Goal: Obtain resource: Download file/media

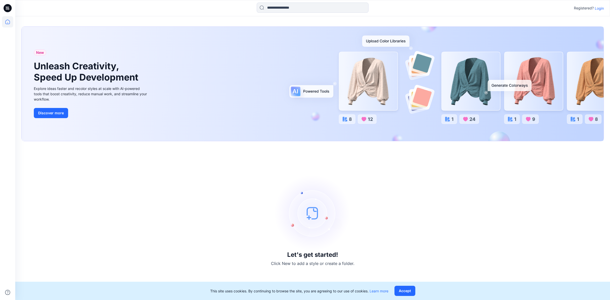
click at [597, 9] on p "Login" at bounding box center [599, 8] width 9 height 5
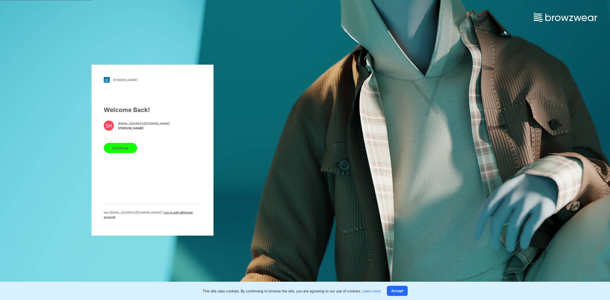
click at [122, 152] on button "Continue" at bounding box center [120, 148] width 33 height 10
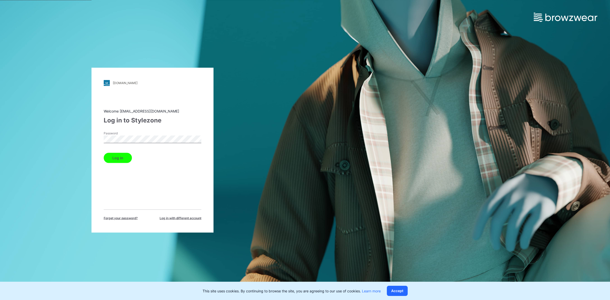
click at [120, 156] on button "Log in" at bounding box center [118, 158] width 28 height 10
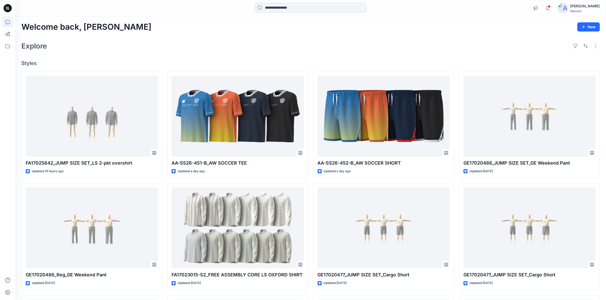
click at [12, 7] on div at bounding box center [7, 8] width 16 height 16
click at [312, 35] on div "Welcome back, Shabbir New Explore Styles FA17025842_JUMP SIZE SET_LS 2-pkt over…" at bounding box center [310, 221] width 590 height 411
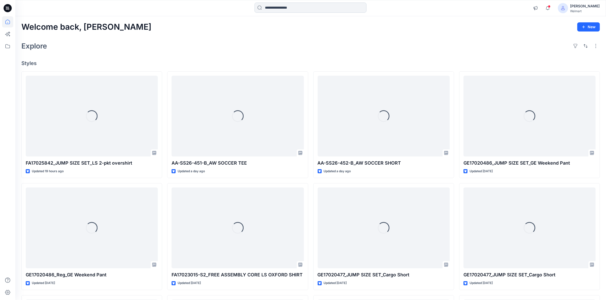
click at [284, 5] on input at bounding box center [310, 8] width 112 height 10
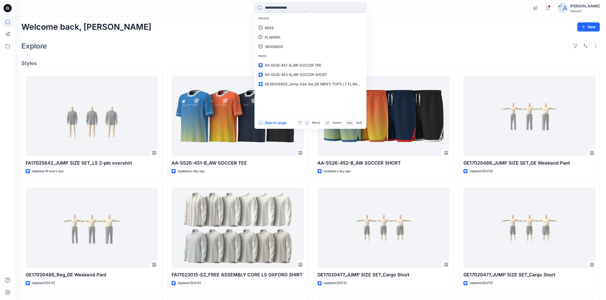
click at [274, 7] on input at bounding box center [310, 8] width 112 height 10
paste input "**********"
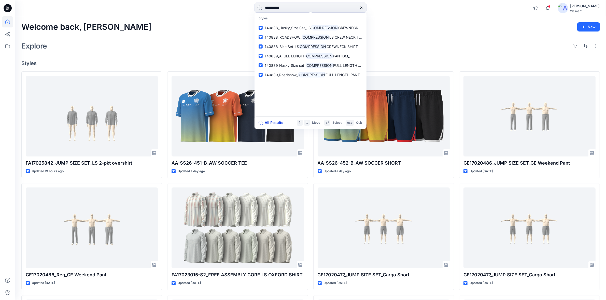
type input "**********"
click at [278, 123] on button "All Results" at bounding box center [272, 123] width 28 height 6
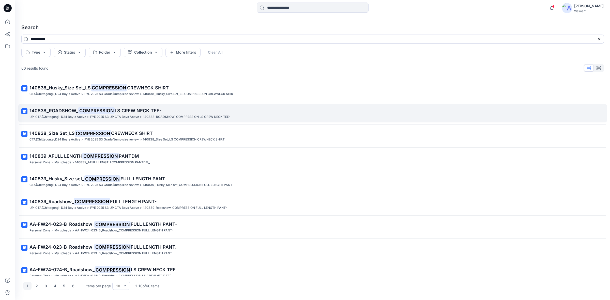
click at [105, 114] on mark "COMPRESSION" at bounding box center [96, 110] width 36 height 7
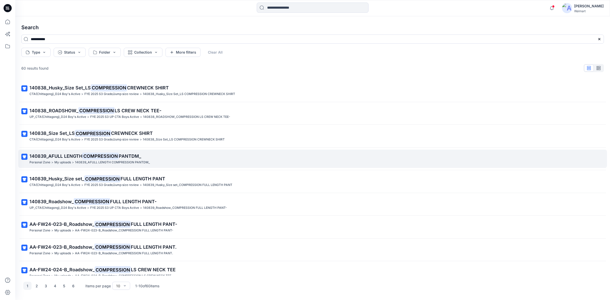
scroll to position [31, 0]
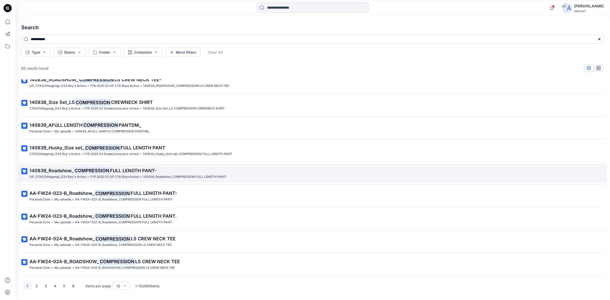
click at [67, 175] on p "UP_CTA(Chittagong)_D24 Boy's Active" at bounding box center [58, 176] width 57 height 5
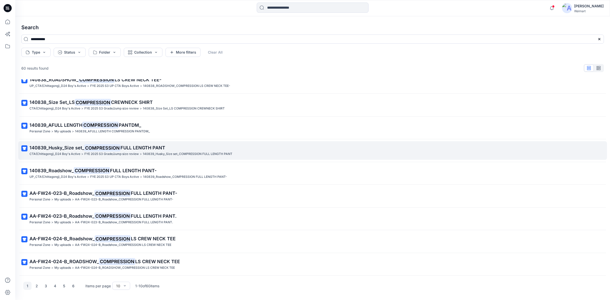
click at [74, 146] on span "140839_Husky_Size set_" at bounding box center [57, 147] width 55 height 5
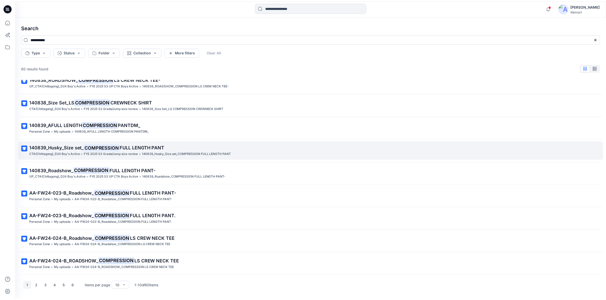
scroll to position [0, 0]
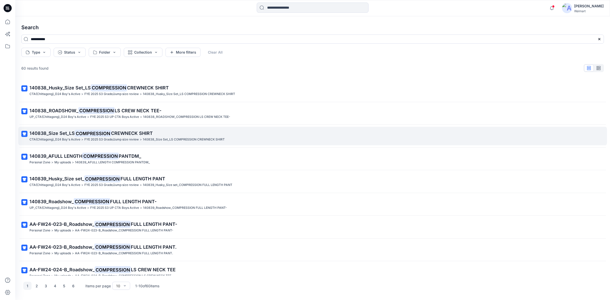
click at [89, 138] on p "FYE 2025 S3 Grade/Jump size review" at bounding box center [111, 139] width 54 height 5
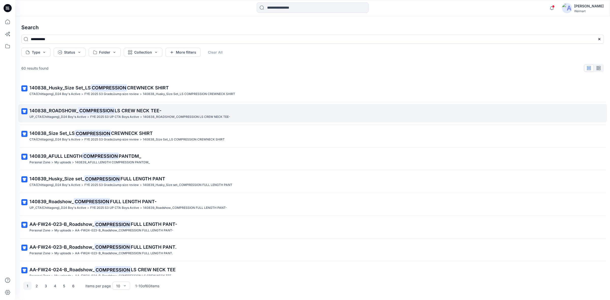
click at [92, 115] on p "FYE 2025 S3 UP CTA Boys Active" at bounding box center [114, 116] width 49 height 5
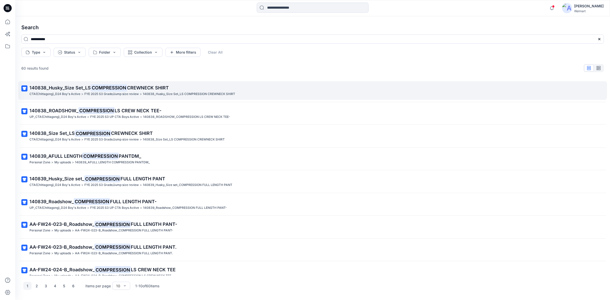
click at [102, 89] on mark "COMPRESSION" at bounding box center [109, 87] width 36 height 7
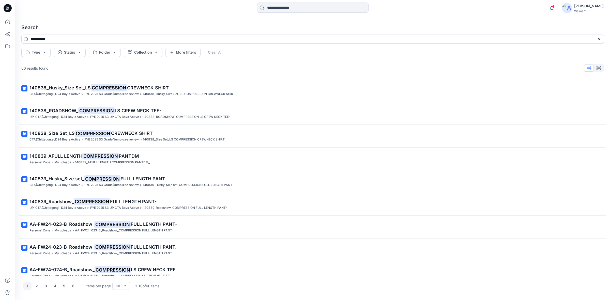
click at [9, 8] on icon at bounding box center [8, 8] width 8 height 8
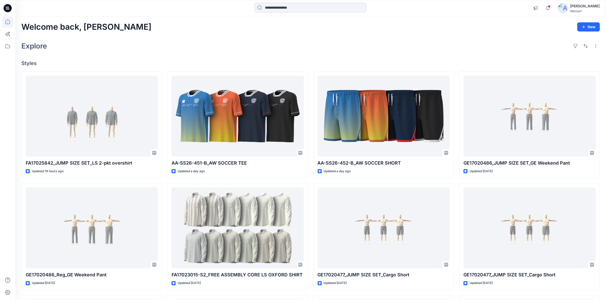
click at [216, 37] on div "Welcome back, Shabbir New Explore Styles FA17025842_JUMP SIZE SET_LS 2-pkt over…" at bounding box center [310, 221] width 590 height 411
click at [328, 50] on div "Explore" at bounding box center [310, 46] width 578 height 12
click at [404, 43] on div "Explore" at bounding box center [310, 46] width 578 height 12
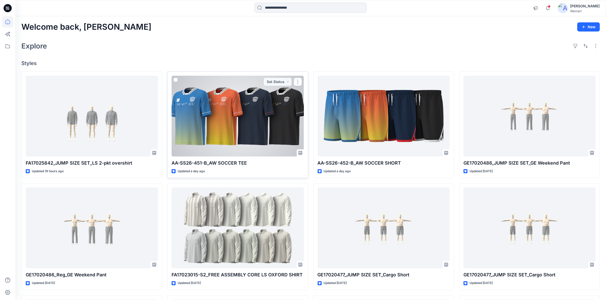
click at [235, 117] on div at bounding box center [237, 116] width 132 height 81
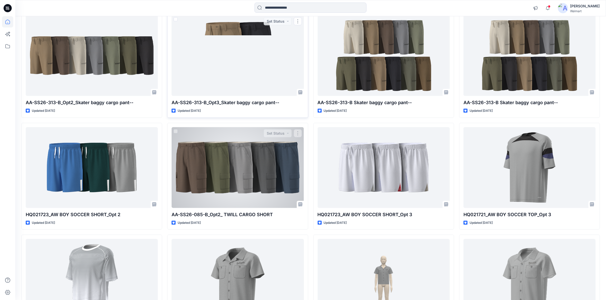
scroll to position [5696, 0]
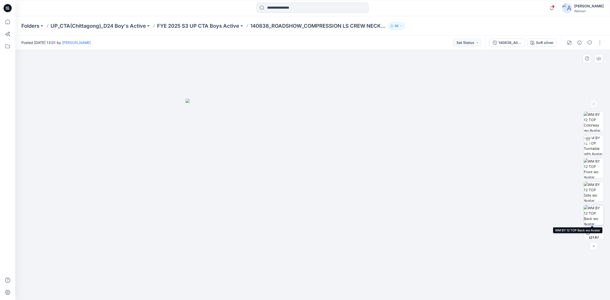
click at [594, 215] on img at bounding box center [594, 216] width 20 height 20
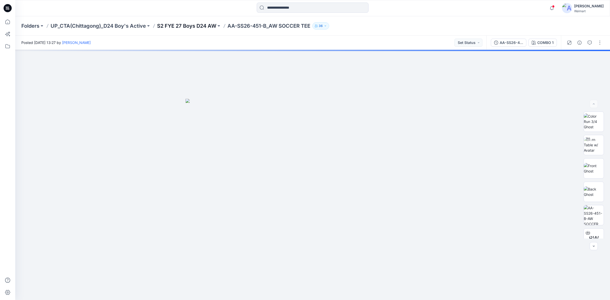
click at [199, 24] on p "S2 FYE 27 Boys D24 AW" at bounding box center [186, 25] width 59 height 7
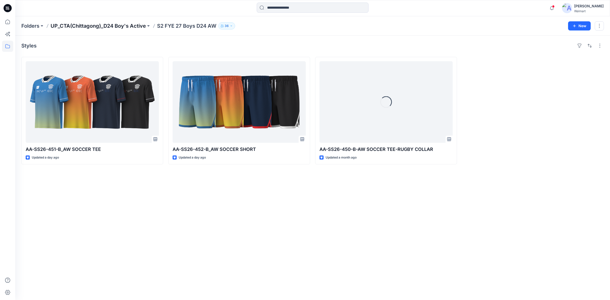
click at [122, 23] on p "UP_CTA(Chittagong)_D24 Boy's Active" at bounding box center [98, 25] width 95 height 7
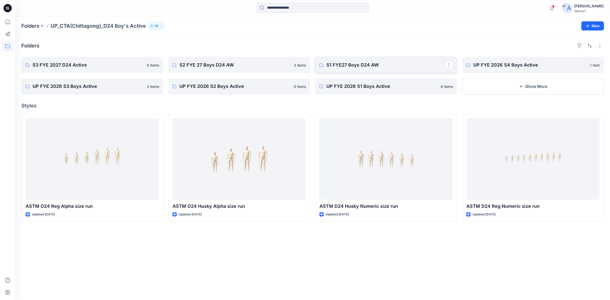
click at [342, 67] on p "S1 FYE27 Boys D24 AW" at bounding box center [386, 65] width 119 height 7
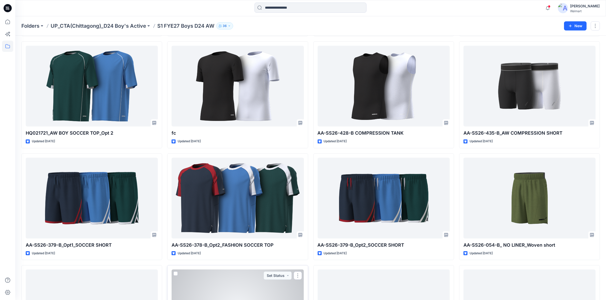
scroll to position [176, 0]
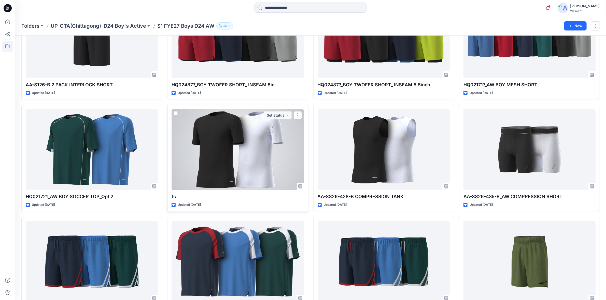
click at [237, 158] on div at bounding box center [237, 149] width 132 height 81
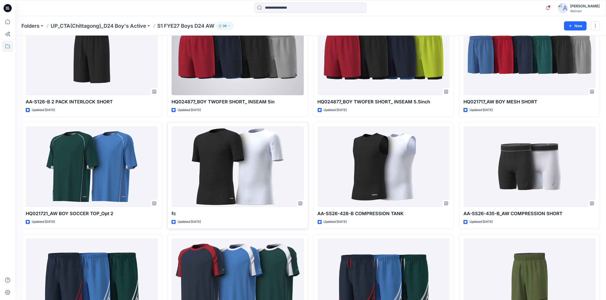
scroll to position [191, 0]
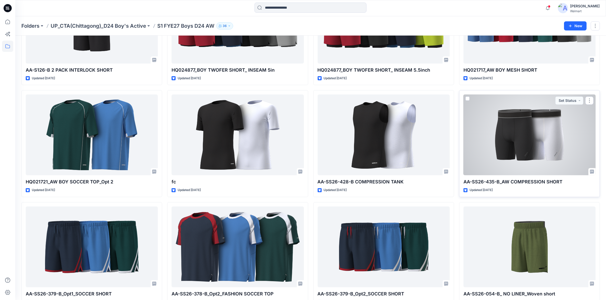
click at [508, 141] on div at bounding box center [529, 135] width 132 height 81
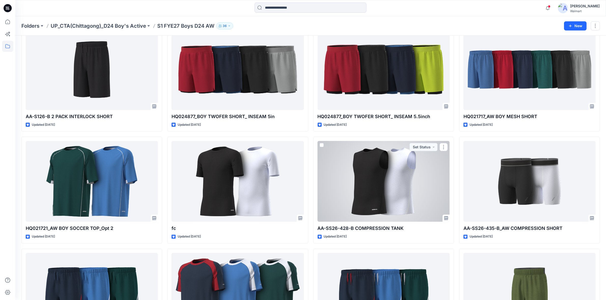
scroll to position [112, 0]
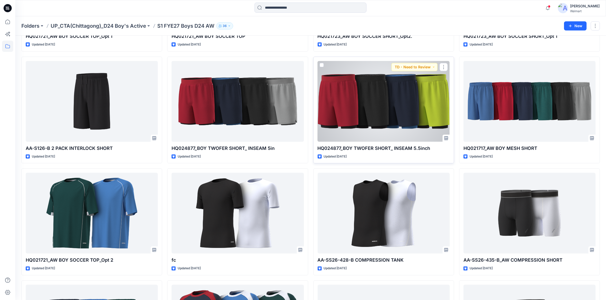
click at [392, 114] on div at bounding box center [383, 101] width 132 height 81
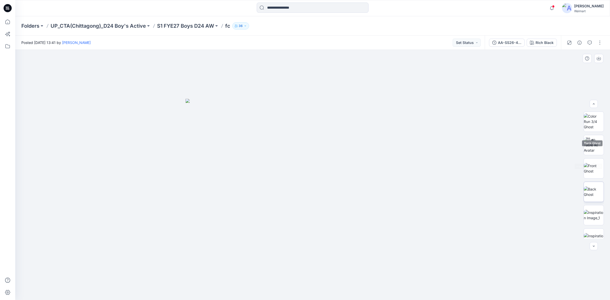
scroll to position [80, 0]
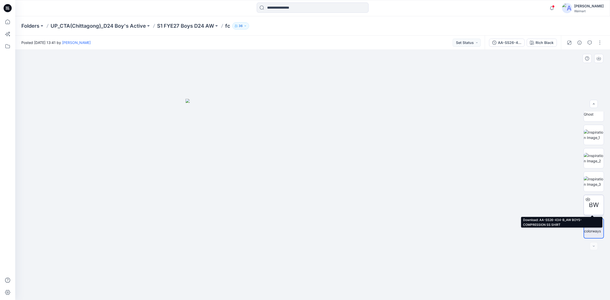
click at [595, 201] on span "BW" at bounding box center [594, 205] width 10 height 9
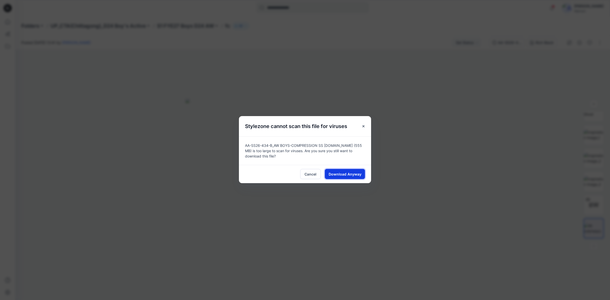
click at [336, 176] on span "Download Anyway" at bounding box center [345, 174] width 33 height 5
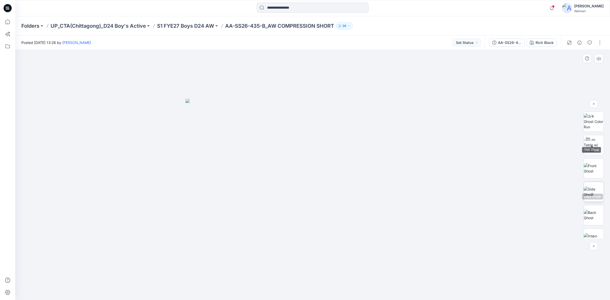
scroll to position [57, 0]
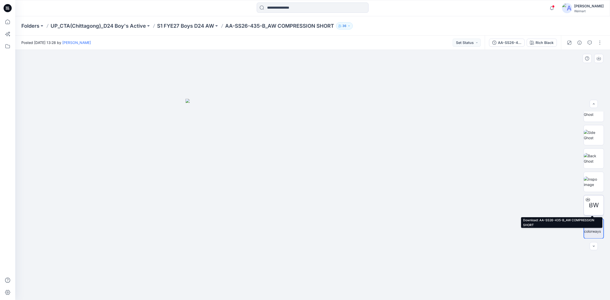
click at [593, 200] on div "BW" at bounding box center [594, 205] width 20 height 20
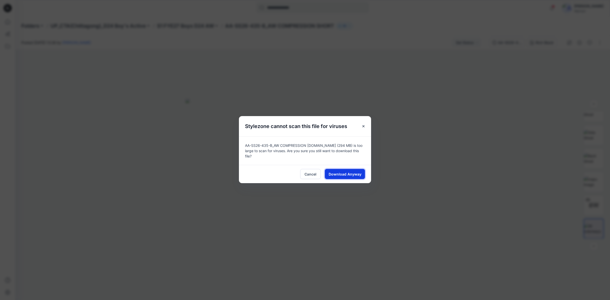
click at [352, 173] on span "Download Anyway" at bounding box center [345, 174] width 33 height 5
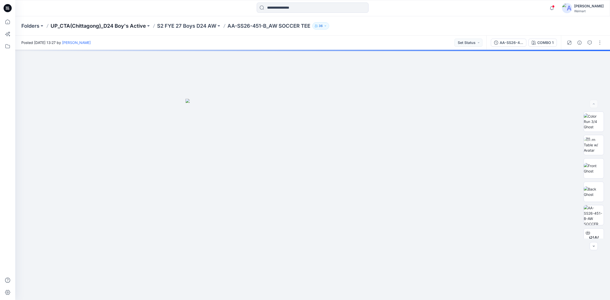
click at [86, 27] on p "UP_CTA(Chittagong)_D24 Boy's Active" at bounding box center [98, 25] width 95 height 7
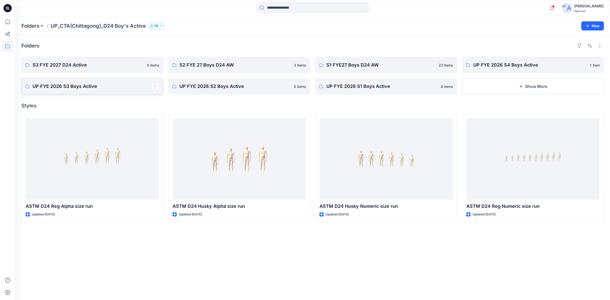
click at [92, 88] on p "UP FYE 2026 S3 Boys Active" at bounding box center [92, 86] width 119 height 7
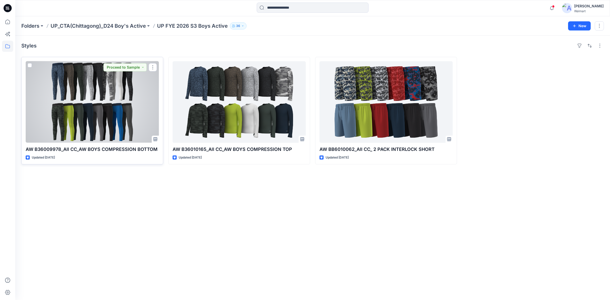
click at [117, 116] on div at bounding box center [92, 102] width 133 height 82
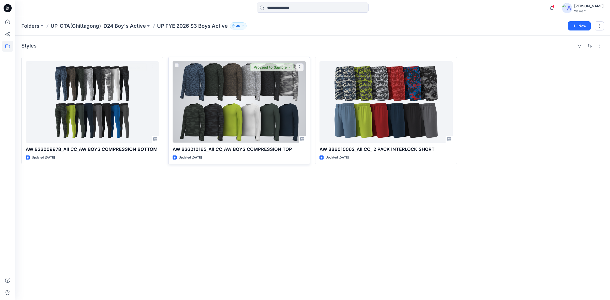
click at [205, 116] on div at bounding box center [239, 102] width 133 height 82
click at [258, 100] on div at bounding box center [239, 102] width 133 height 82
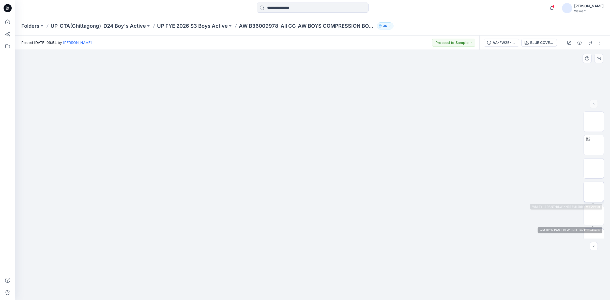
scroll to position [80, 0]
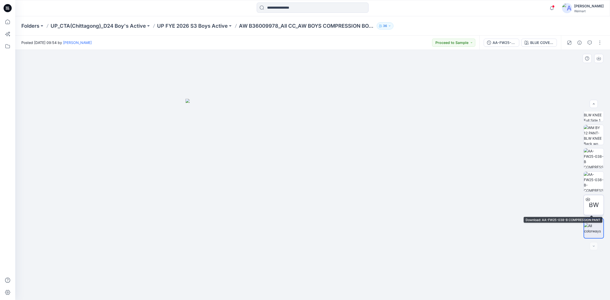
click at [595, 201] on span "BW" at bounding box center [594, 205] width 10 height 9
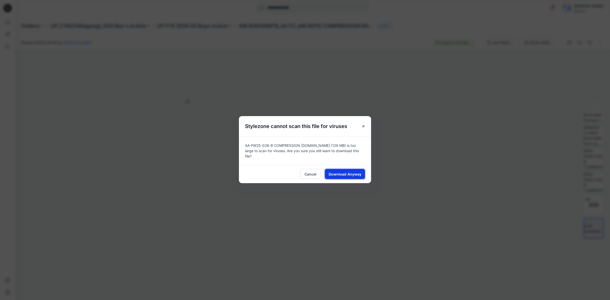
click at [356, 172] on span "Download Anyway" at bounding box center [345, 174] width 33 height 5
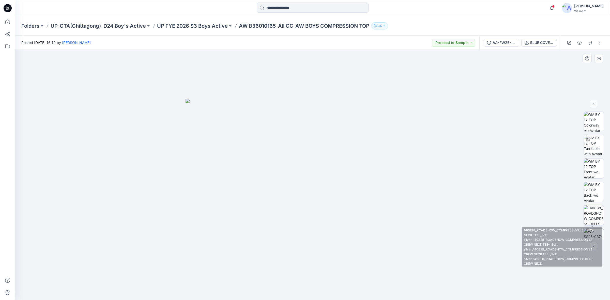
scroll to position [57, 0]
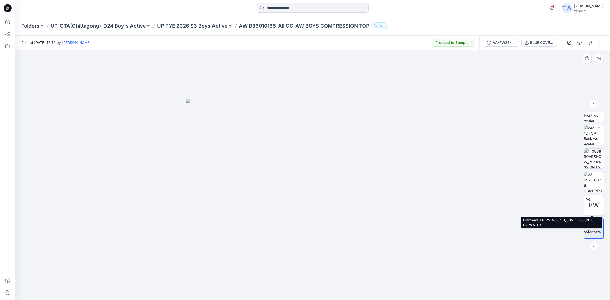
click at [592, 206] on span "BW" at bounding box center [594, 205] width 10 height 9
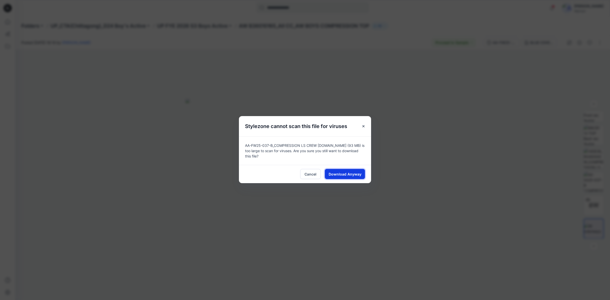
click at [361, 178] on button "Download Anyway" at bounding box center [345, 174] width 40 height 10
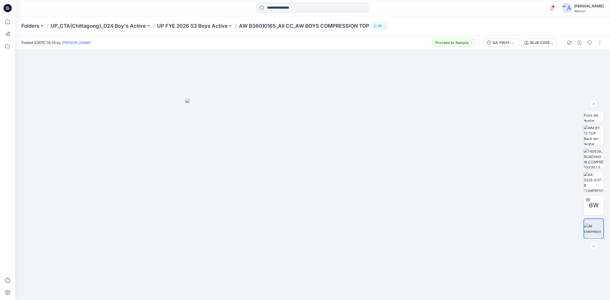
click at [408, 8] on div at bounding box center [313, 8] width 298 height 11
click at [112, 26] on p "UP_CTA(Chittagong)_D24 Boy's Active" at bounding box center [98, 25] width 95 height 7
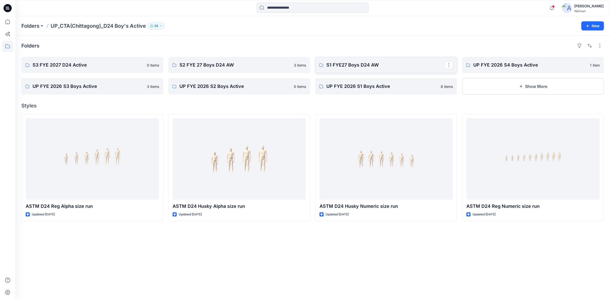
click at [357, 69] on p "S1 FYE27 Boys D24 AW" at bounding box center [386, 65] width 119 height 7
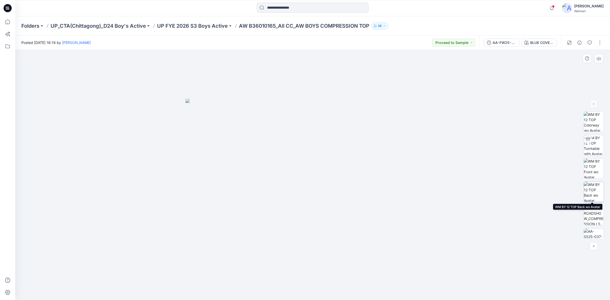
click at [596, 185] on img at bounding box center [594, 192] width 20 height 20
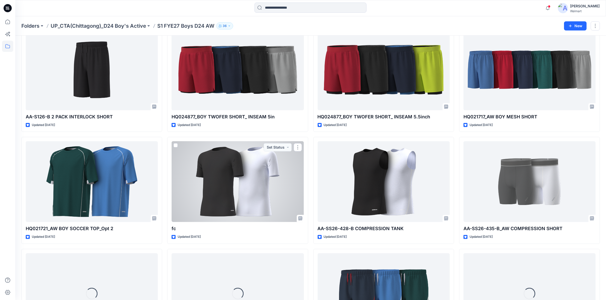
scroll to position [239, 0]
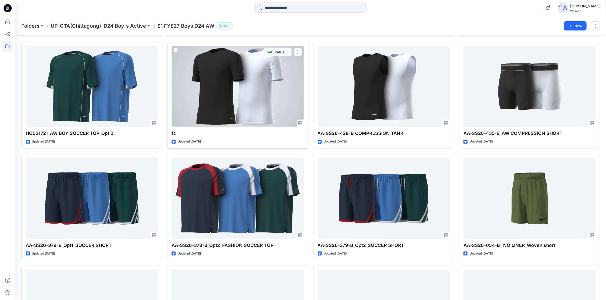
click at [241, 81] on div at bounding box center [237, 86] width 132 height 81
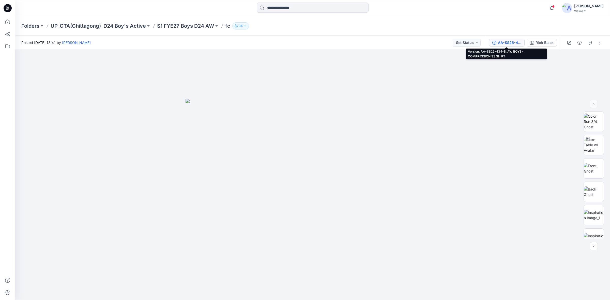
click at [496, 41] on icon "button" at bounding box center [495, 43] width 4 height 4
